Goal: Task Accomplishment & Management: Manage account settings

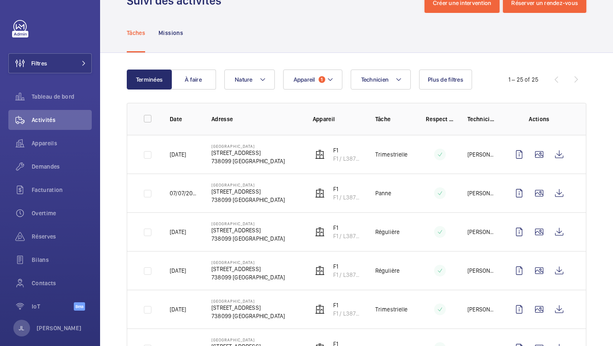
scroll to position [43, 0]
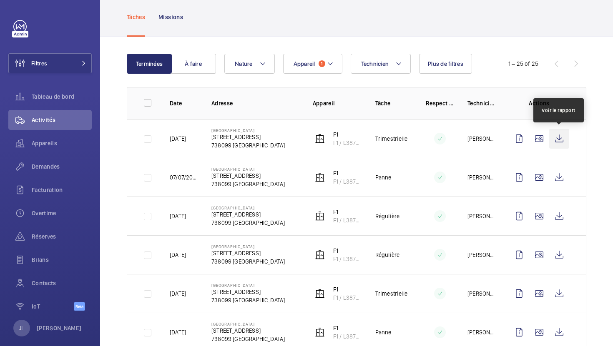
click at [557, 138] on wm-front-icon-button at bounding box center [559, 139] width 20 height 20
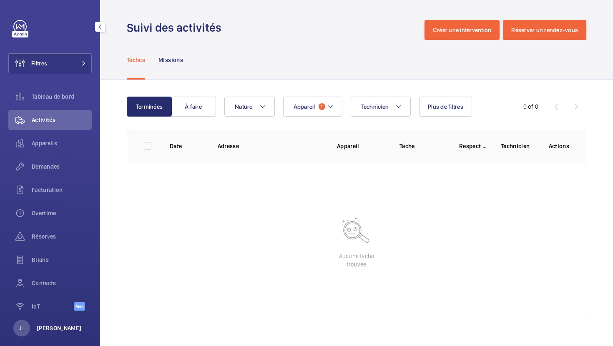
click at [49, 329] on p "[PERSON_NAME]" at bounding box center [59, 328] width 45 height 8
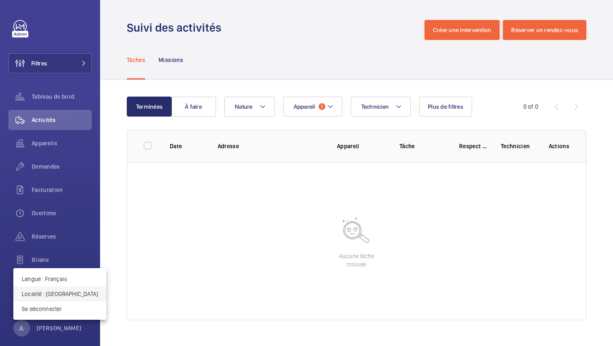
click at [60, 293] on p "Localité : Singapour" at bounding box center [60, 294] width 76 height 8
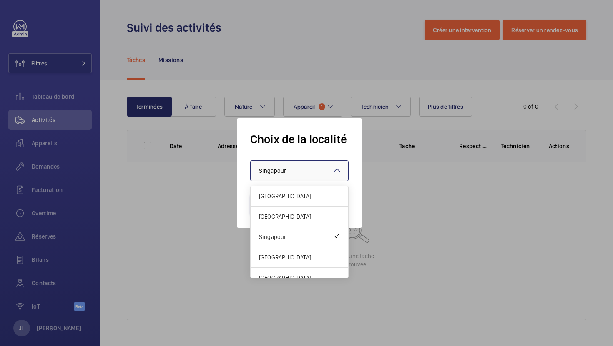
click at [284, 171] on span "Singapour" at bounding box center [272, 171] width 27 height 7
click at [279, 220] on span "Royaume-Uni" at bounding box center [299, 217] width 81 height 8
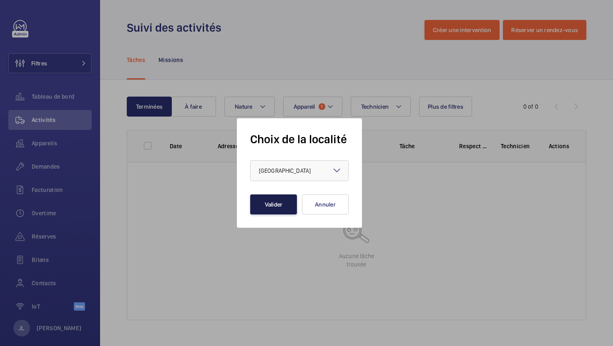
click at [277, 206] on button "Valider" at bounding box center [273, 205] width 47 height 20
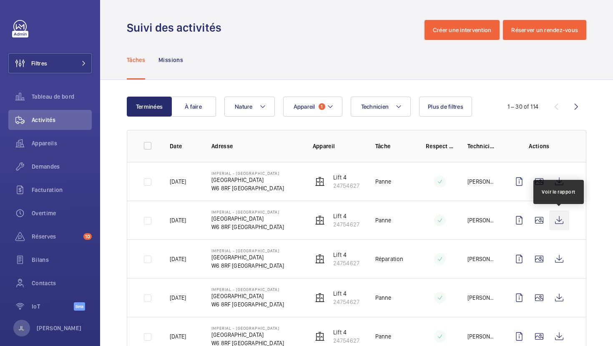
click at [557, 223] on wm-front-icon-button at bounding box center [559, 221] width 20 height 20
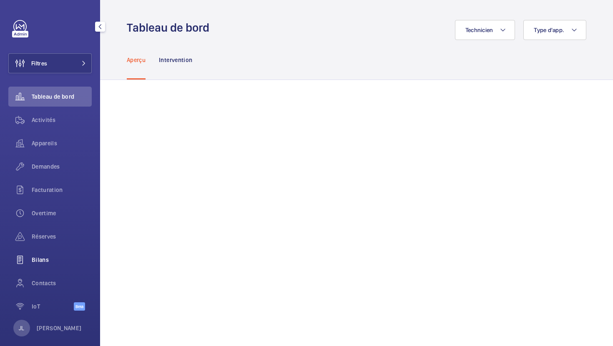
scroll to position [10, 0]
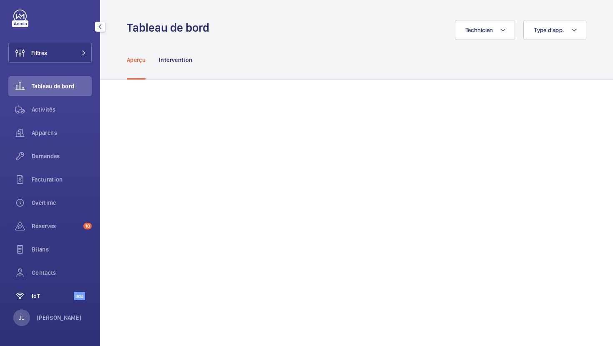
click at [29, 297] on wm-front-icon-button at bounding box center [19, 296] width 23 height 20
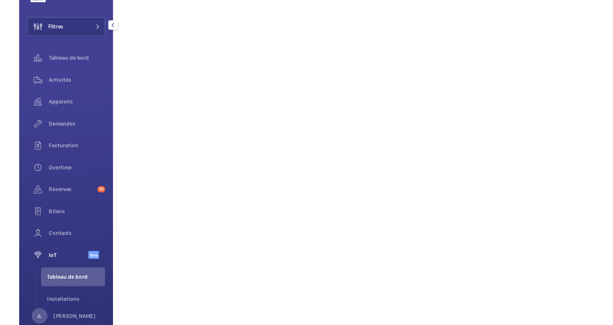
scroll to position [41, 0]
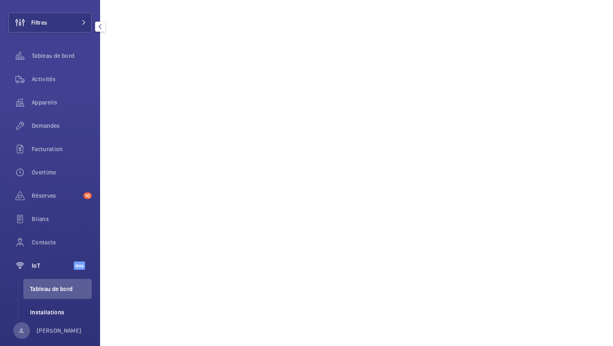
click at [43, 315] on span "Installations" at bounding box center [61, 313] width 62 height 8
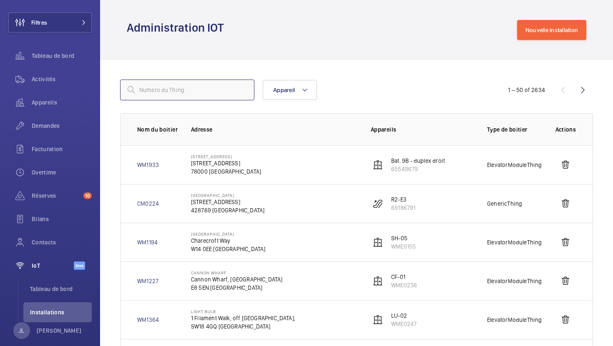
click at [159, 94] on input "text" at bounding box center [187, 90] width 134 height 21
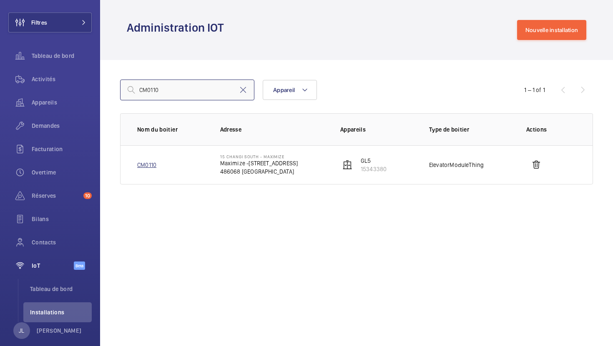
type input "CM0110"
click at [148, 166] on link "CM0110" at bounding box center [146, 165] width 19 height 8
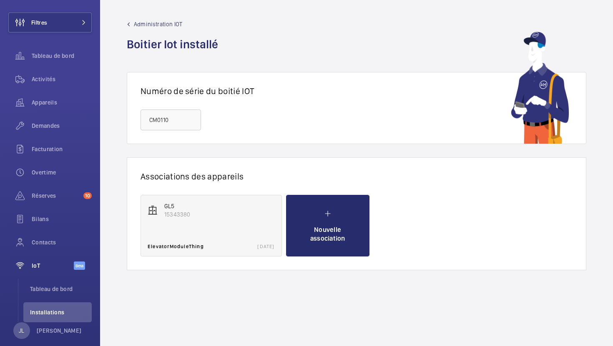
click at [203, 212] on p "15343380" at bounding box center [219, 215] width 110 height 8
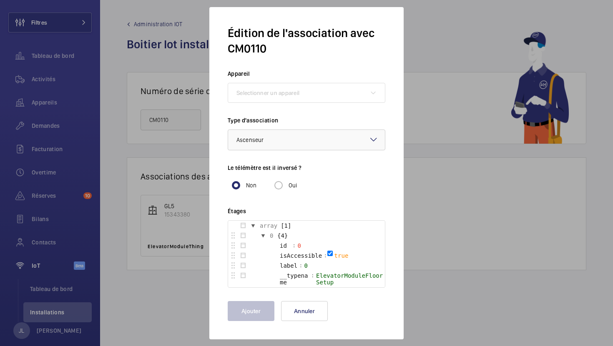
click at [370, 140] on mat-icon at bounding box center [374, 140] width 10 height 10
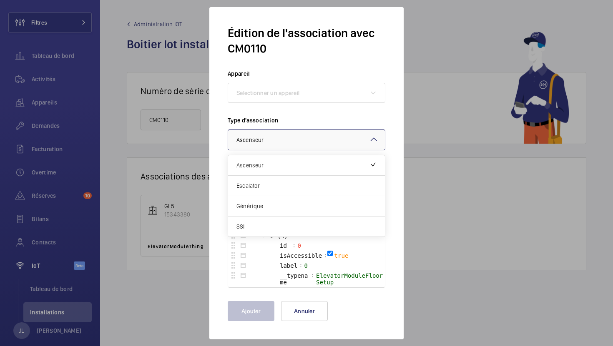
click at [444, 317] on div at bounding box center [306, 173] width 613 height 346
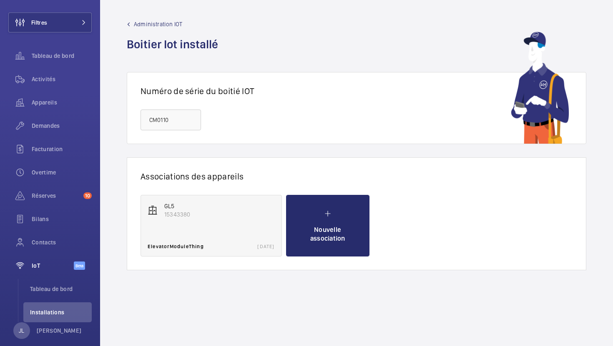
click at [233, 231] on div "GL5 15343380 ElevatorModuleThing 07/11/2024" at bounding box center [211, 226] width 141 height 62
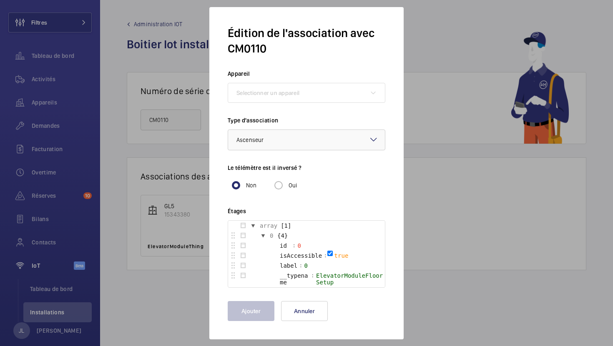
click at [472, 320] on div at bounding box center [306, 173] width 613 height 346
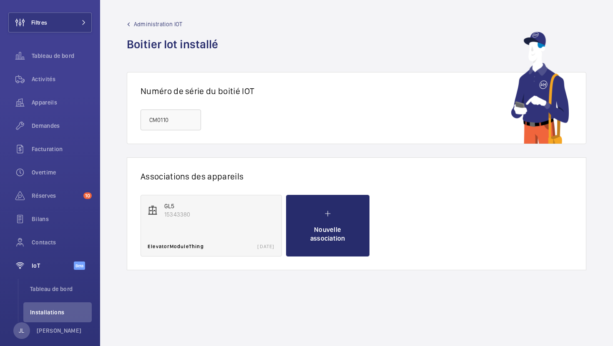
click at [214, 217] on p "15343380" at bounding box center [219, 215] width 110 height 8
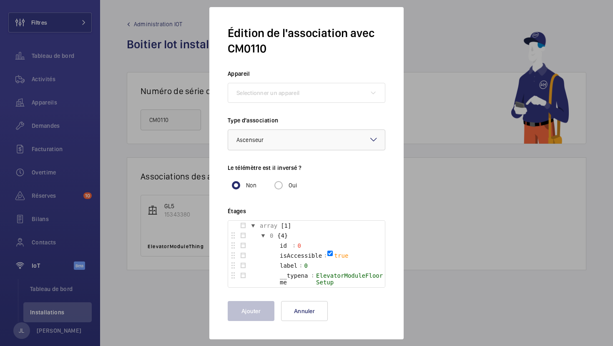
click at [445, 34] on div at bounding box center [306, 173] width 613 height 346
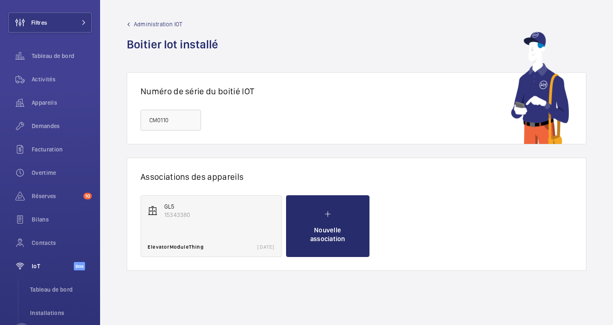
click at [188, 220] on div "GL5 15343380 ElevatorModuleThing 07/11/2024" at bounding box center [211, 226] width 141 height 62
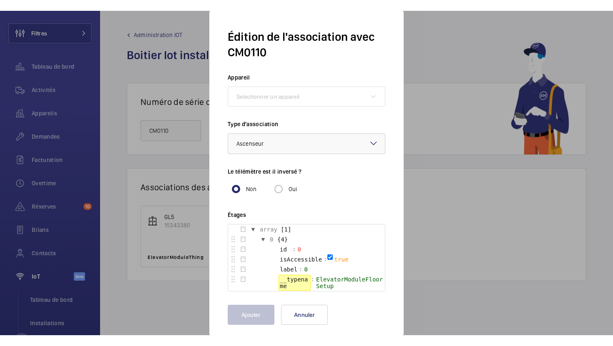
scroll to position [8, 0]
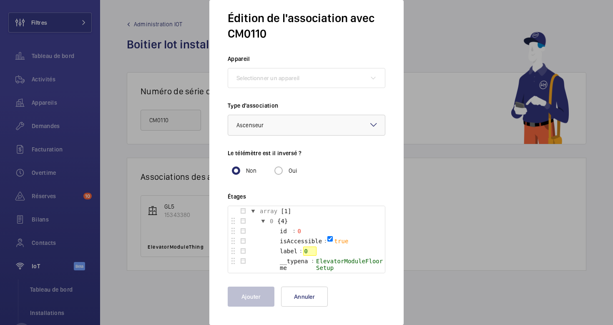
click at [310, 251] on div "0" at bounding box center [309, 250] width 13 height 9
click at [306, 232] on div "0" at bounding box center [302, 230] width 13 height 9
click at [334, 167] on mat-radio-group "Non Oui" at bounding box center [307, 170] width 158 height 17
click at [315, 299] on button "Annuler" at bounding box center [304, 296] width 47 height 20
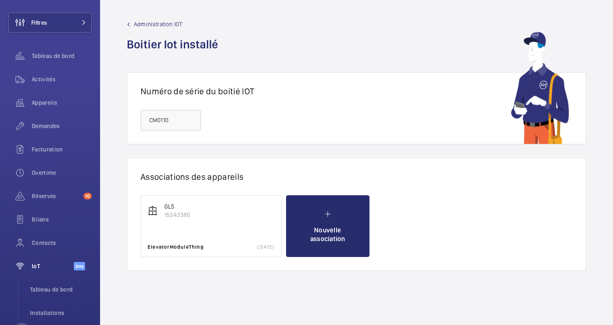
click at [150, 23] on span "Administration IOT" at bounding box center [158, 24] width 48 height 8
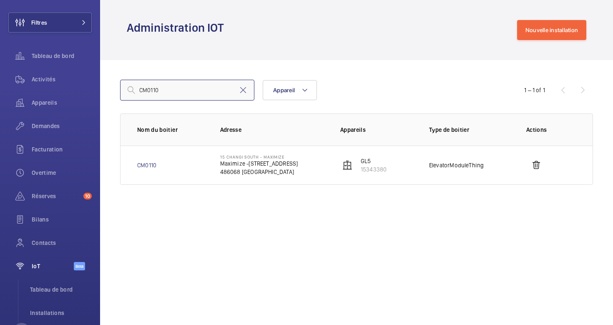
click at [179, 93] on input "CM0110" at bounding box center [187, 90] width 134 height 21
type input "CM022E"
click at [143, 166] on link "CM022E" at bounding box center [147, 165] width 21 height 8
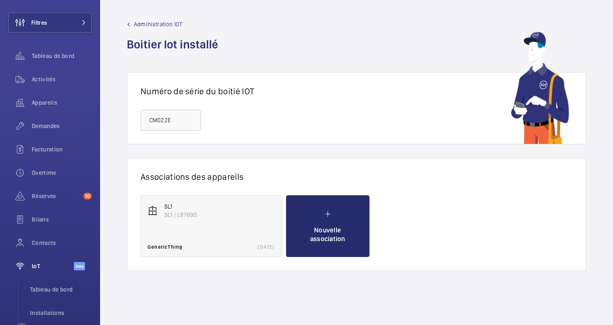
click at [176, 211] on p "SL1 / L87690" at bounding box center [219, 215] width 110 height 8
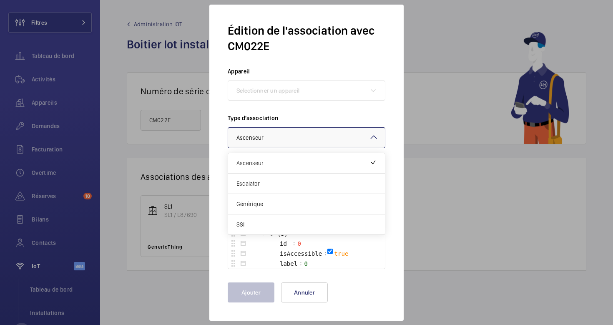
click at [378, 138] on mat-icon at bounding box center [374, 137] width 10 height 10
click at [380, 286] on div "Ajouter Annuler" at bounding box center [307, 292] width 158 height 20
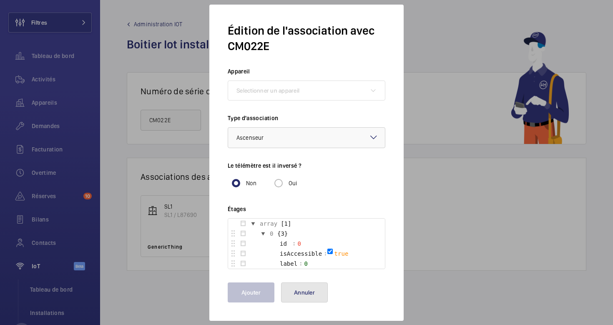
click at [300, 291] on button "Annuler" at bounding box center [304, 292] width 47 height 20
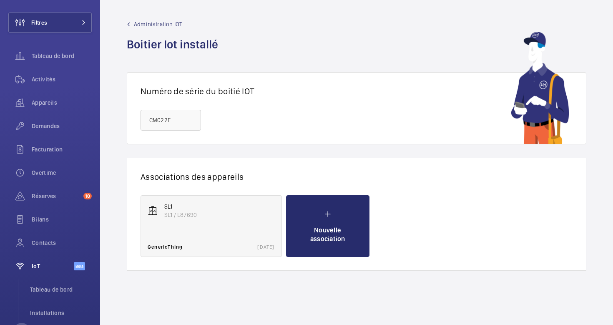
click at [220, 223] on div "SL1 SL1 / L87690 GenericThing 06/12/2023" at bounding box center [211, 226] width 141 height 62
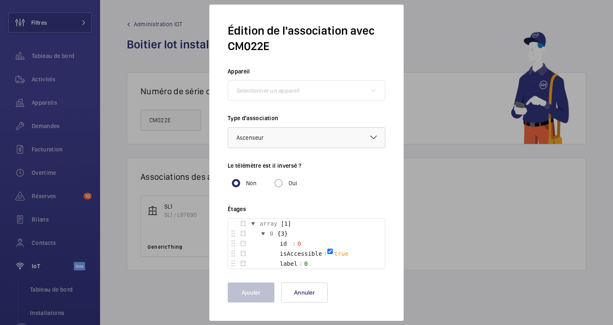
click at [254, 223] on button "button" at bounding box center [253, 223] width 10 height 10
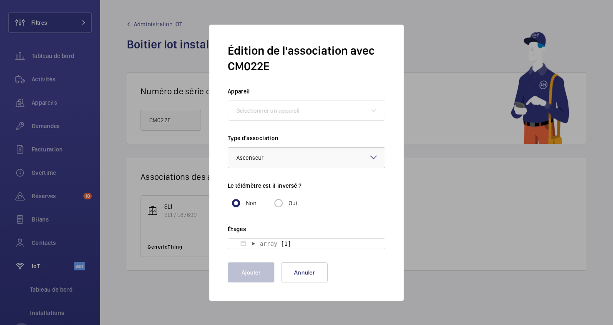
click at [252, 242] on button "button" at bounding box center [253, 243] width 10 height 10
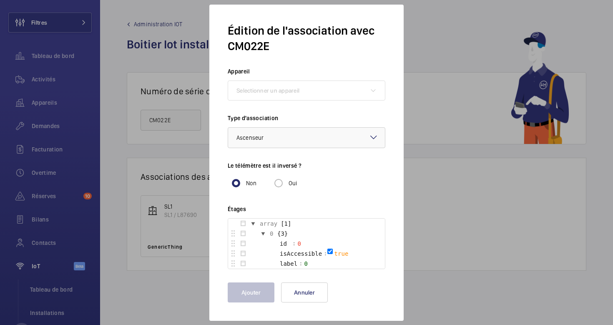
click at [261, 232] on button "button" at bounding box center [263, 233] width 10 height 10
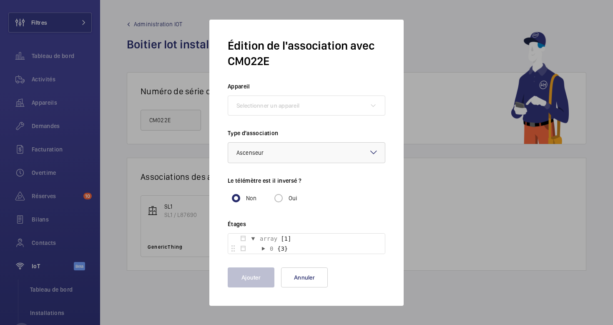
click at [264, 248] on button "button" at bounding box center [263, 248] width 10 height 10
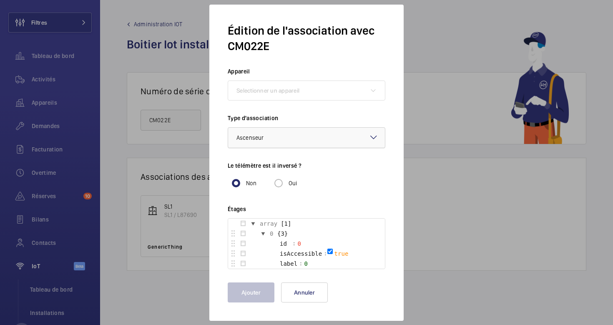
click at [353, 134] on div at bounding box center [306, 138] width 157 height 20
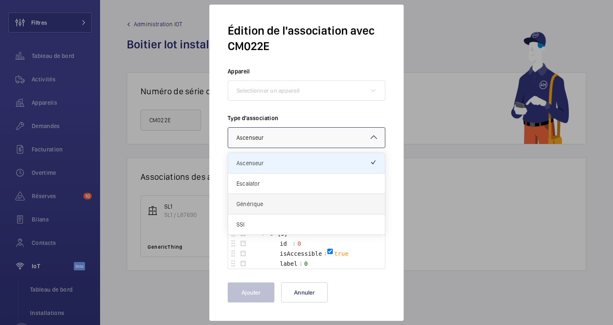
click at [291, 195] on div "Générique" at bounding box center [306, 204] width 157 height 20
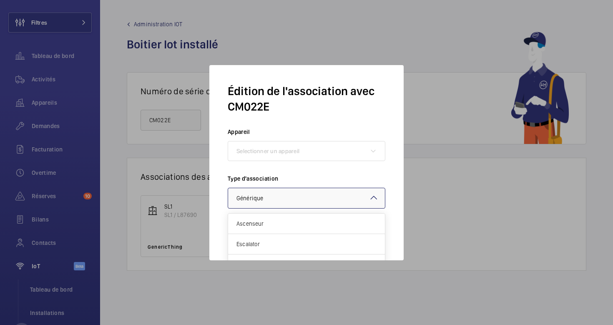
click at [299, 196] on div at bounding box center [306, 198] width 157 height 20
click at [294, 226] on span "Ascenseur" at bounding box center [306, 223] width 140 height 8
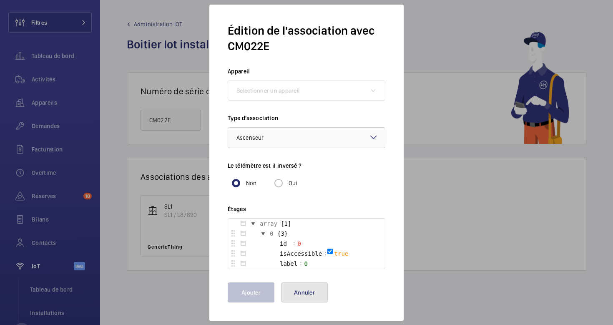
click at [311, 290] on button "Annuler" at bounding box center [304, 292] width 47 height 20
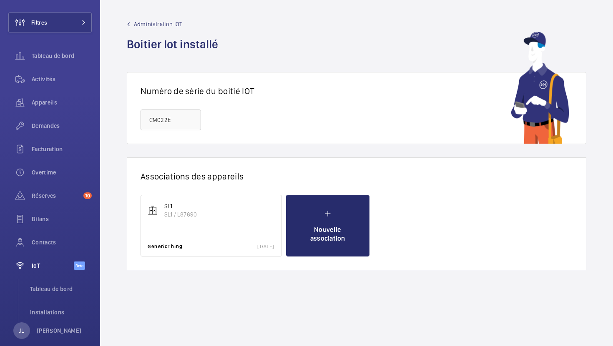
click at [151, 21] on span "Administration IOT" at bounding box center [158, 24] width 48 height 8
